Goal: Go to known website: Access a specific website the user already knows

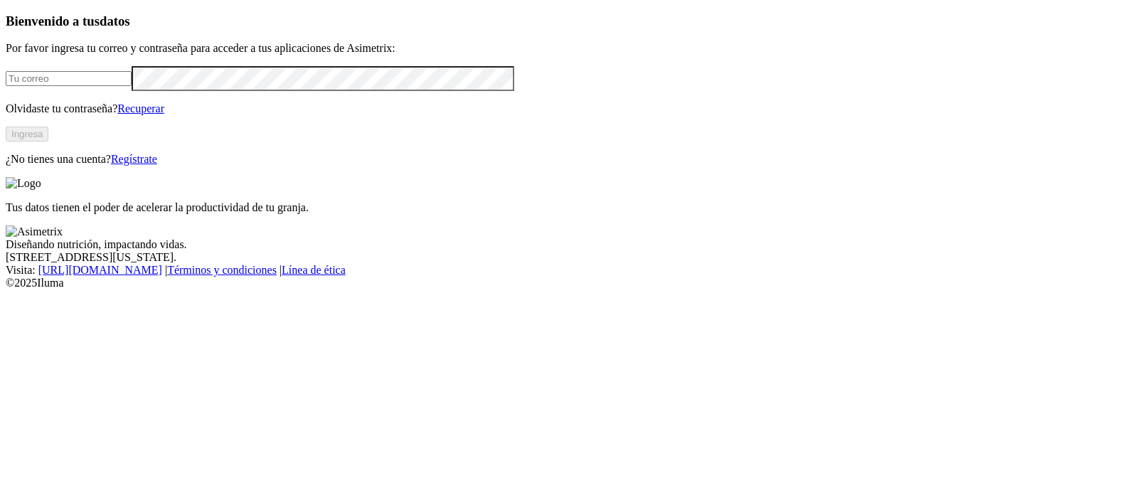
type input "[PERSON_NAME][EMAIL_ADDRESS][PERSON_NAME][DOMAIN_NAME]"
click at [48, 142] on button "Ingresa" at bounding box center [27, 134] width 43 height 15
